Goal: Task Accomplishment & Management: Manage account settings

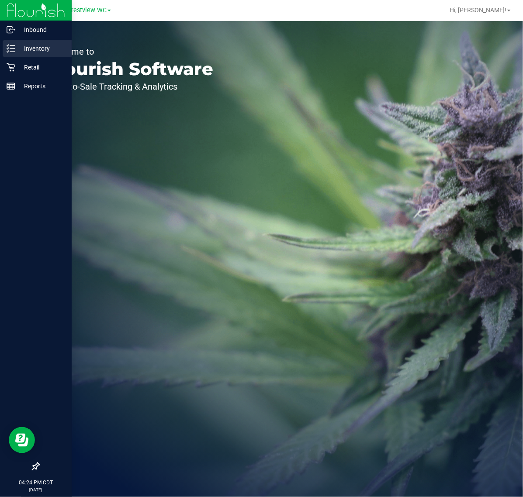
click at [35, 42] on div "Inventory" at bounding box center [37, 48] width 69 height 17
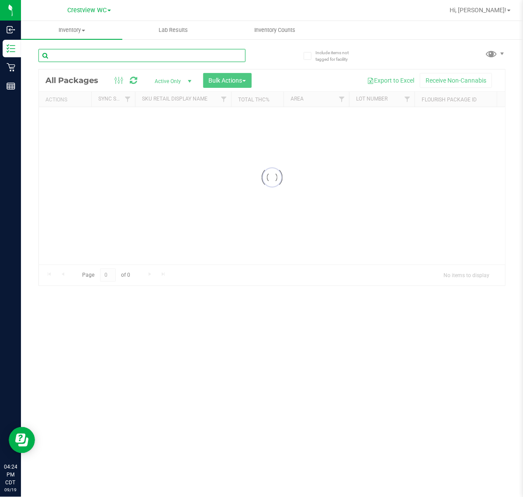
click at [148, 55] on input "text" at bounding box center [141, 55] width 207 height 13
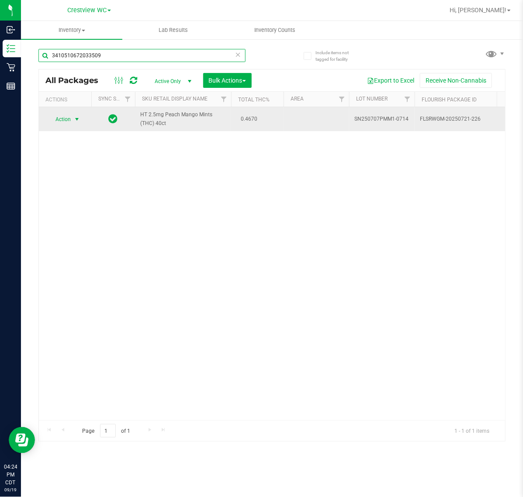
type input "3410510672033509"
click at [42, 124] on td "Action Action Edit attributes Global inventory Locate package Package audit log…" at bounding box center [65, 119] width 52 height 24
click at [69, 112] on td "Action Action Edit attributes Global inventory Locate package Package audit log…" at bounding box center [65, 119] width 52 height 24
click at [70, 117] on span "Action" at bounding box center [60, 119] width 24 height 12
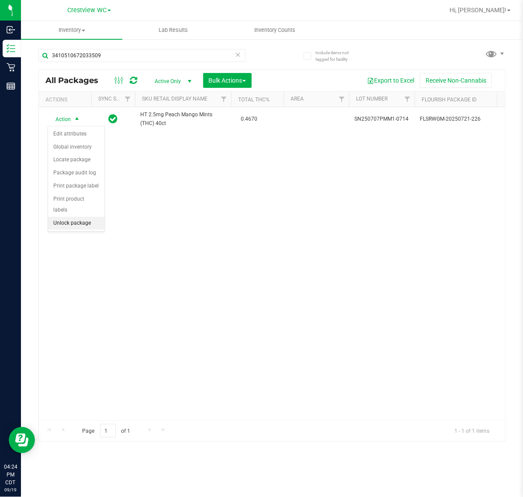
click at [103, 217] on li "Unlock package" at bounding box center [76, 223] width 56 height 13
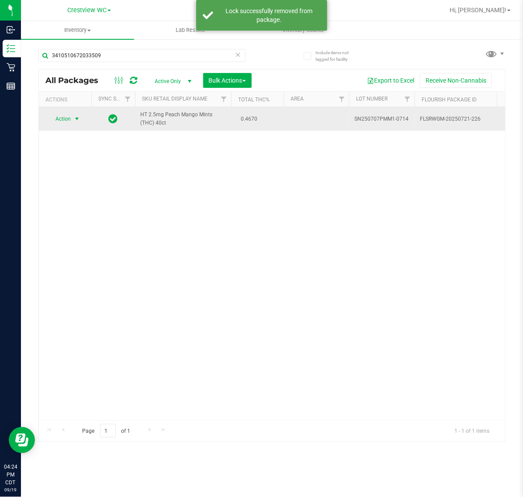
click at [80, 118] on span "select" at bounding box center [76, 118] width 7 height 7
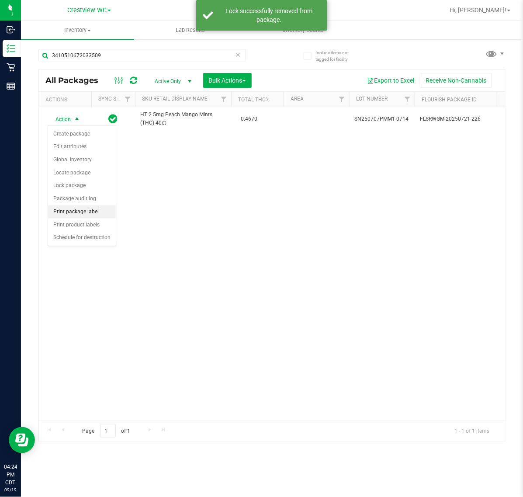
click at [95, 211] on li "Print package label" at bounding box center [82, 211] width 68 height 13
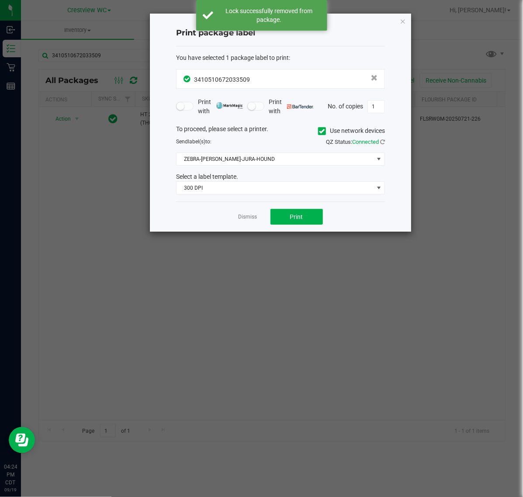
click at [236, 178] on div "Select a label template." at bounding box center [280, 176] width 222 height 9
click at [237, 190] on span "300 DPI" at bounding box center [274, 188] width 197 height 12
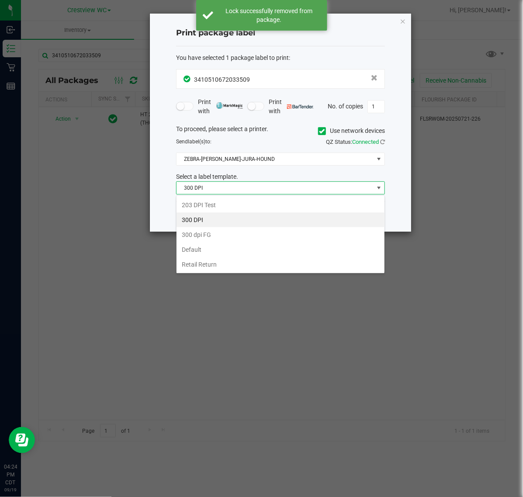
scroll to position [14, 208]
click at [223, 199] on li "203 DPI Test" at bounding box center [280, 204] width 208 height 15
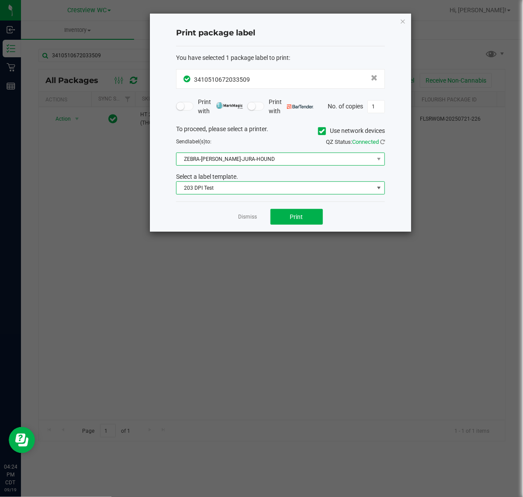
click at [240, 159] on span "ZEBRA-[PERSON_NAME]-JURA-HOUND" at bounding box center [274, 159] width 197 height 12
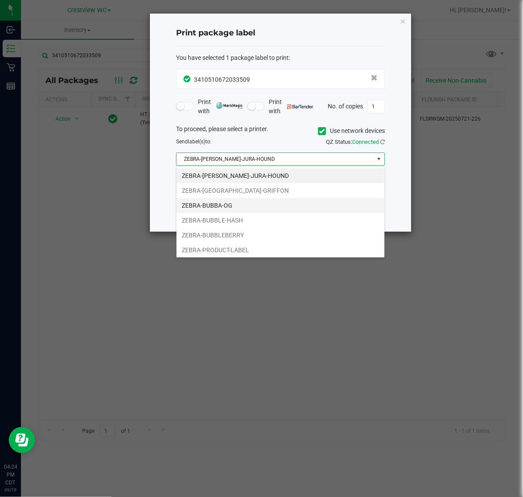
click at [234, 204] on li "ZEBRA-BUBBA-OG" at bounding box center [280, 205] width 208 height 15
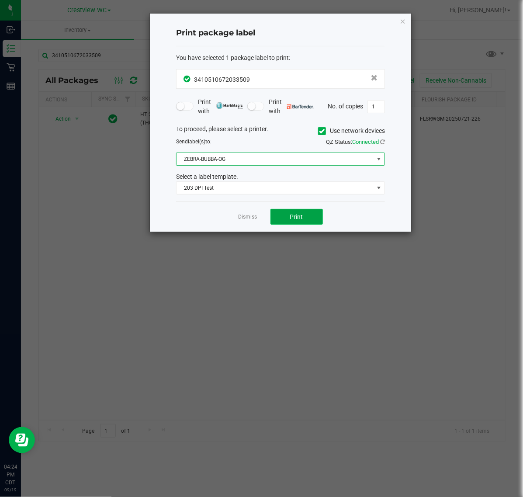
click at [286, 223] on button "Print" at bounding box center [296, 217] width 52 height 16
click at [251, 218] on link "Dismiss" at bounding box center [247, 216] width 19 height 7
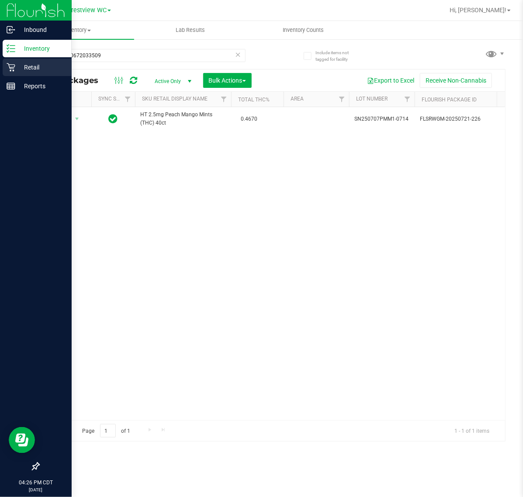
click at [27, 66] on p "Retail" at bounding box center [41, 67] width 52 height 10
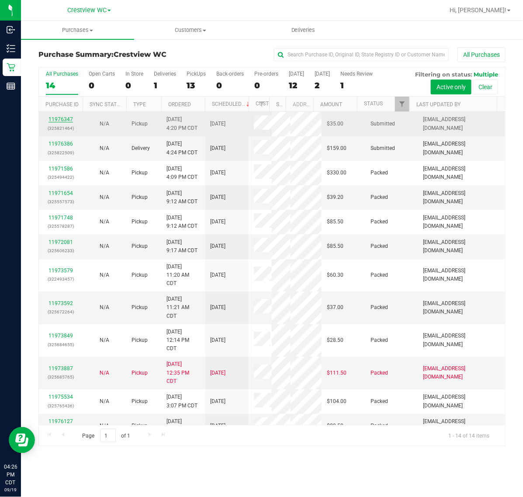
click at [59, 121] on link "11976347" at bounding box center [60, 119] width 24 height 6
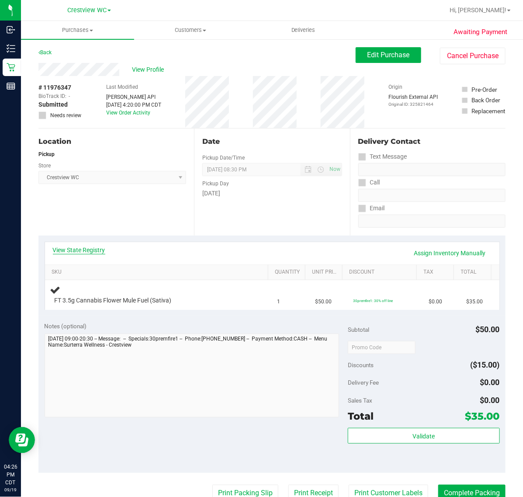
click at [93, 250] on link "View State Registry" at bounding box center [79, 249] width 52 height 9
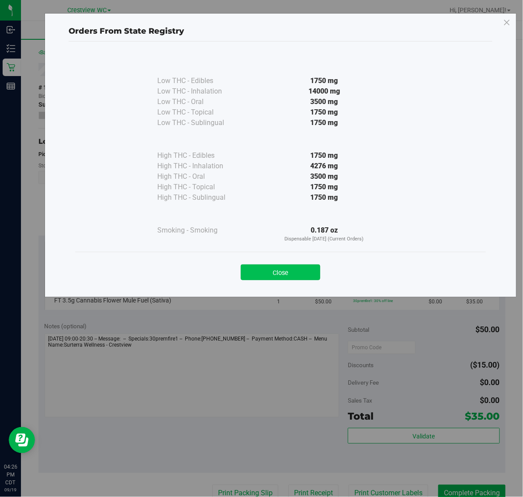
click at [288, 266] on button "Close" at bounding box center [280, 272] width 79 height 16
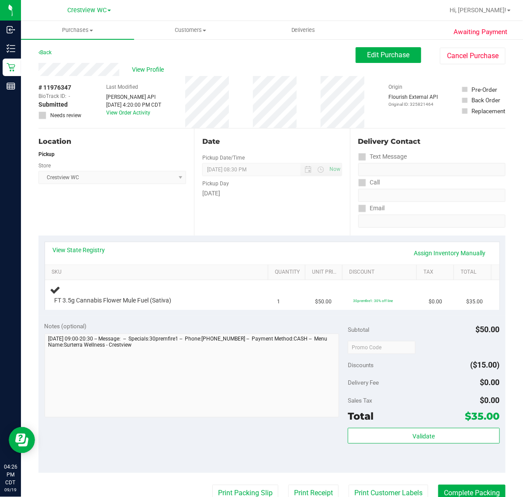
click at [257, 250] on div "View State Registry Assign Inventory Manually" at bounding box center [272, 252] width 438 height 15
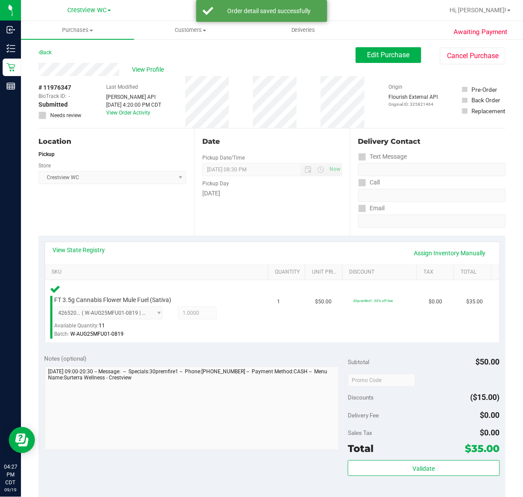
scroll to position [164, 0]
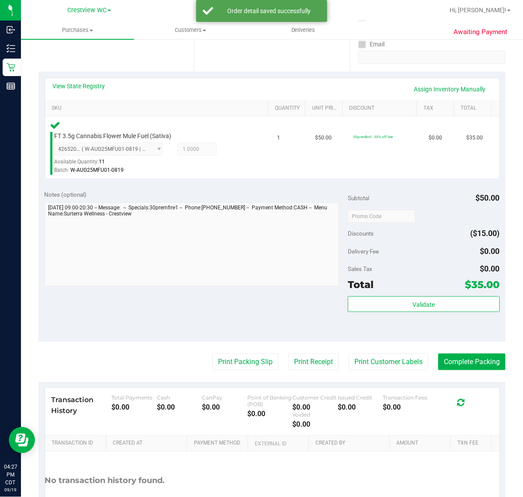
click at [417, 312] on div "Validate" at bounding box center [424, 315] width 152 height 39
click at [417, 310] on button "Validate" at bounding box center [424, 304] width 152 height 16
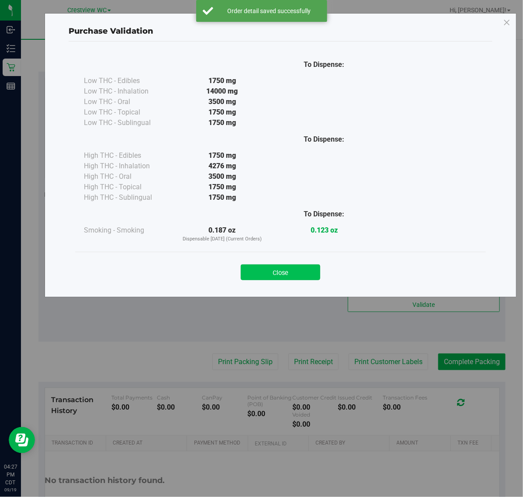
click at [281, 274] on button "Close" at bounding box center [280, 272] width 79 height 16
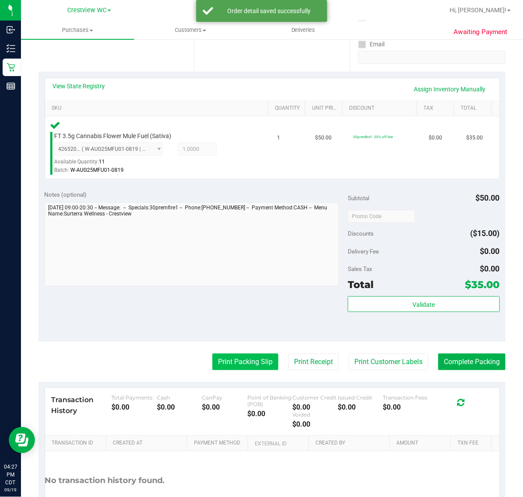
click at [237, 355] on button "Print Packing Slip" at bounding box center [245, 361] width 66 height 17
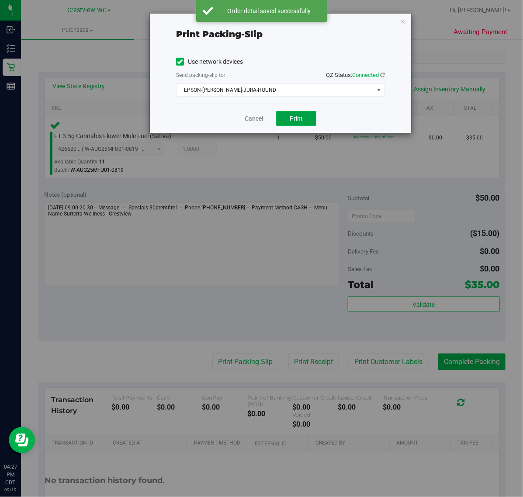
click at [293, 115] on span "Print" at bounding box center [296, 118] width 13 height 7
click at [252, 114] on link "Cancel" at bounding box center [254, 118] width 18 height 9
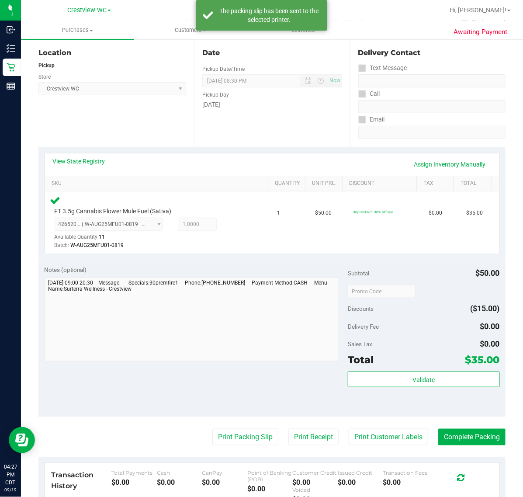
scroll to position [0, 0]
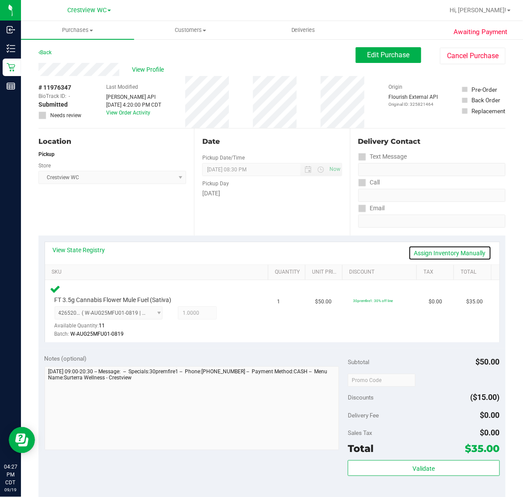
click at [435, 245] on link "Assign Inventory Manually" at bounding box center [449, 252] width 83 height 15
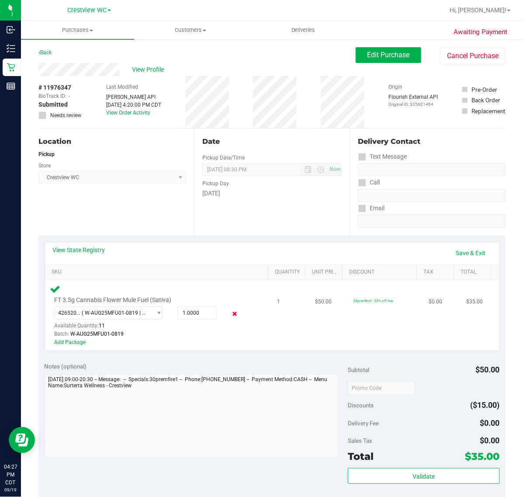
click at [230, 311] on icon at bounding box center [234, 314] width 9 height 10
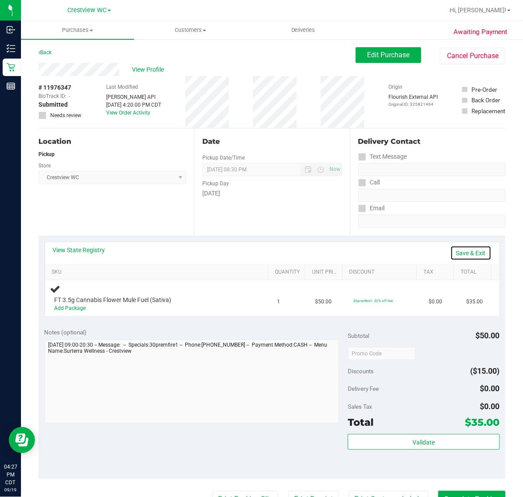
click at [470, 249] on link "Save & Exit" at bounding box center [470, 252] width 41 height 15
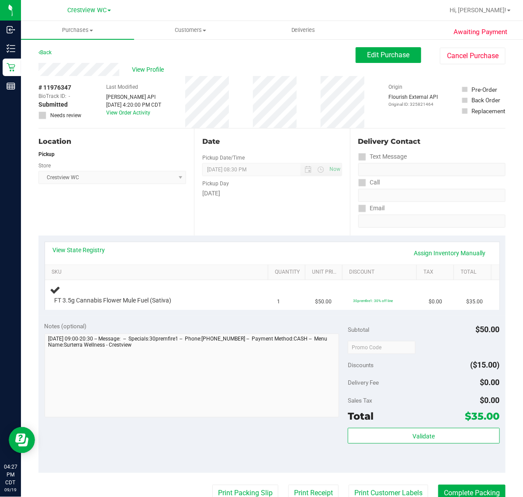
click at [52, 52] on div "Back" at bounding box center [44, 52] width 13 height 10
click at [44, 57] on div "Back" at bounding box center [44, 52] width 13 height 10
click at [45, 56] on div "Back" at bounding box center [44, 52] width 13 height 10
click at [46, 52] on link "Back" at bounding box center [44, 52] width 13 height 6
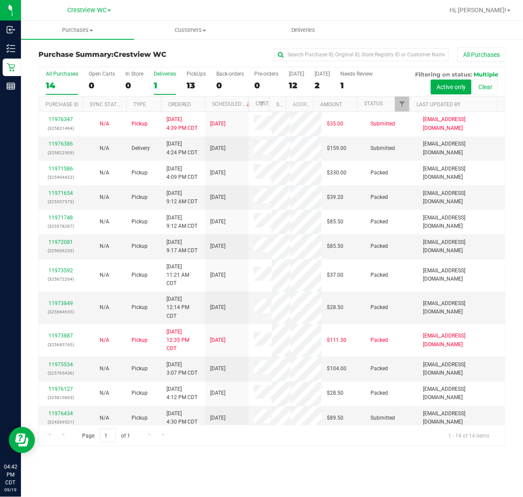
click at [156, 86] on div "1" at bounding box center [165, 85] width 22 height 10
click at [0, 0] on input "Deliveries 1" at bounding box center [0, 0] width 0 height 0
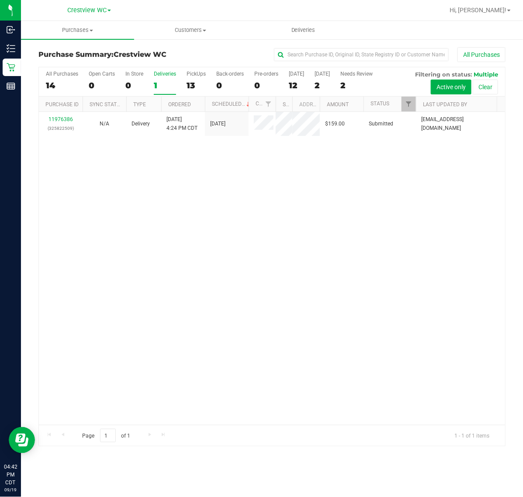
drag, startPoint x: 270, startPoint y: 106, endPoint x: 287, endPoint y: 105, distance: 17.5
click at [287, 105] on div "Purchase ID Sync Status Type Ordered Scheduled Customer State Registry ID Addre…" at bounding box center [268, 104] width 458 height 15
click at [191, 77] on label "PickUps 13" at bounding box center [195, 83] width 19 height 24
click at [0, 0] on input "PickUps 13" at bounding box center [0, 0] width 0 height 0
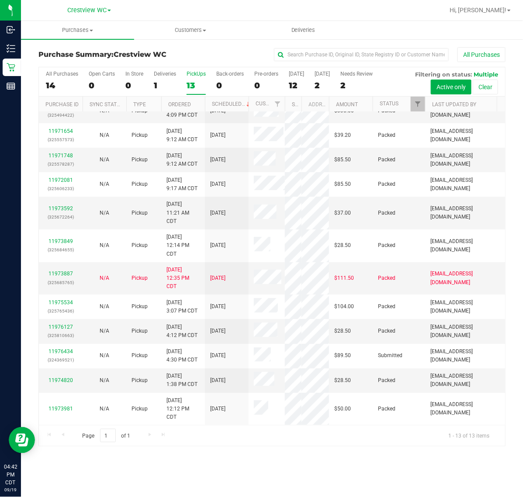
scroll to position [169, 0]
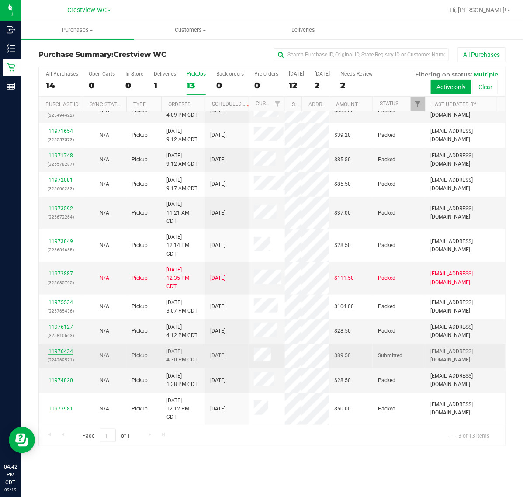
click at [49, 348] on link "11976434" at bounding box center [60, 351] width 24 height 6
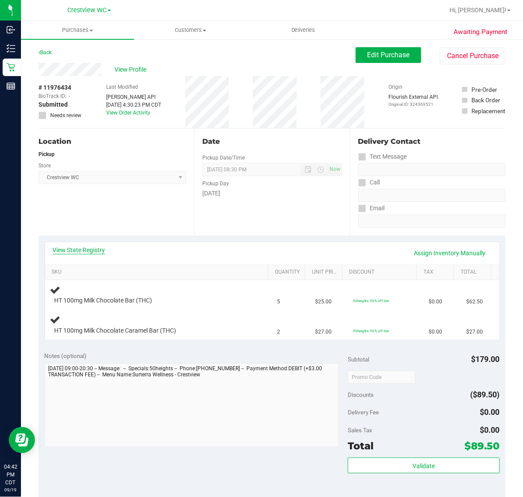
click at [99, 247] on link "View State Registry" at bounding box center [79, 249] width 52 height 9
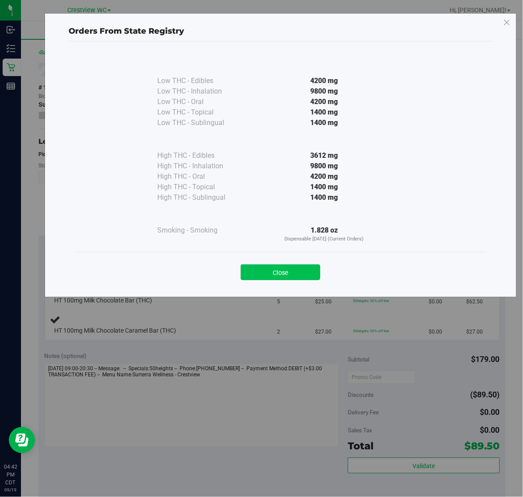
click at [281, 276] on button "Close" at bounding box center [280, 272] width 79 height 16
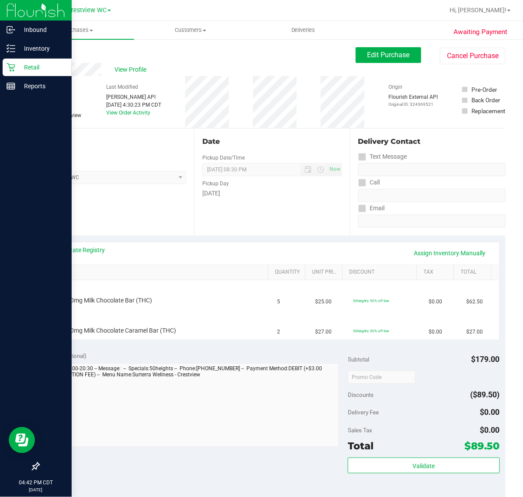
click at [10, 71] on icon at bounding box center [11, 67] width 9 height 9
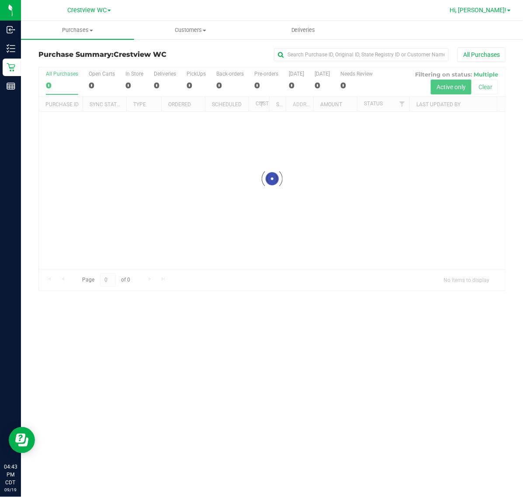
click at [487, 9] on span "Hi, [PERSON_NAME]!" at bounding box center [477, 10] width 57 height 7
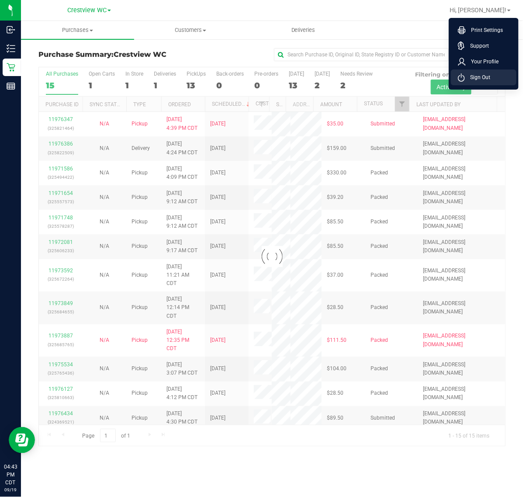
click at [474, 82] on li "Sign Out" at bounding box center [484, 77] width 66 height 16
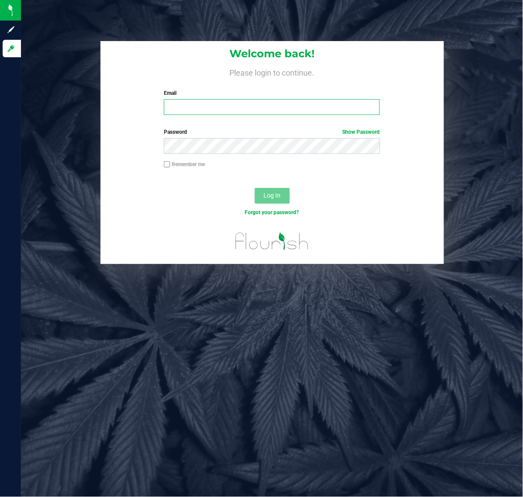
click at [227, 107] on input "Email" at bounding box center [272, 107] width 216 height 16
type input "[EMAIL_ADDRESS][DOMAIN_NAME]"
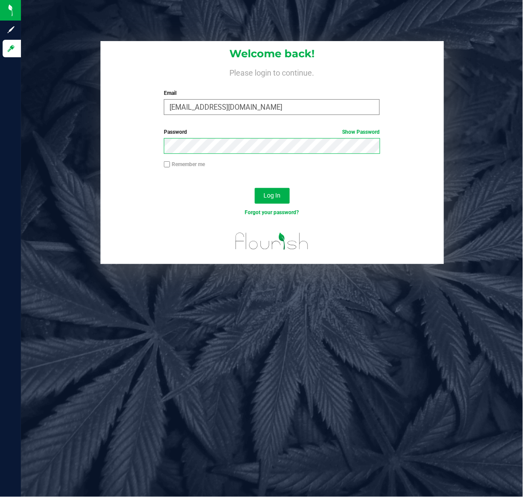
click at [255, 188] on button "Log In" at bounding box center [272, 196] width 35 height 16
